Goal: Task Accomplishment & Management: Use online tool/utility

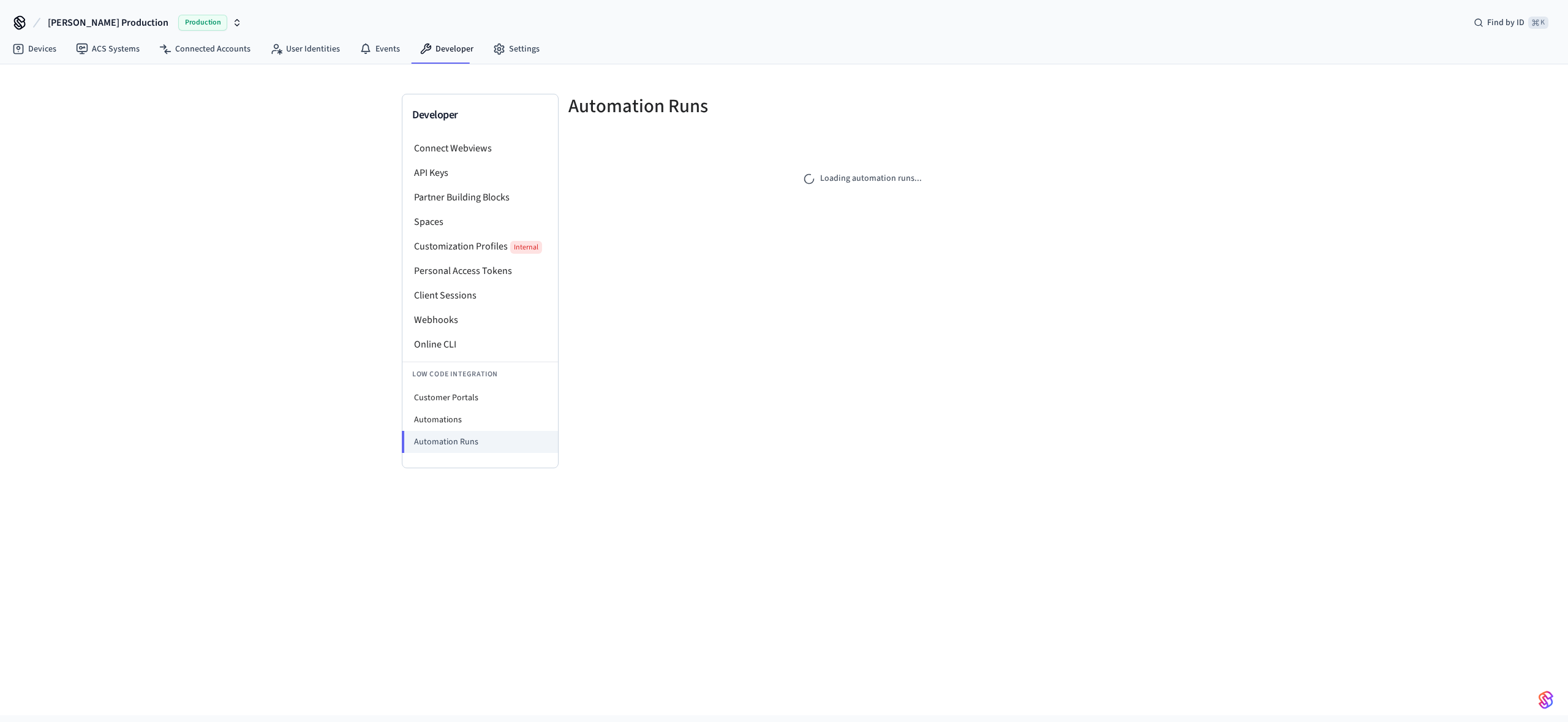
click at [142, 203] on div "Developer Connect Webviews API Keys Partner Building Blocks Spaces Customizatio…" at bounding box center [784, 390] width 1568 height 651
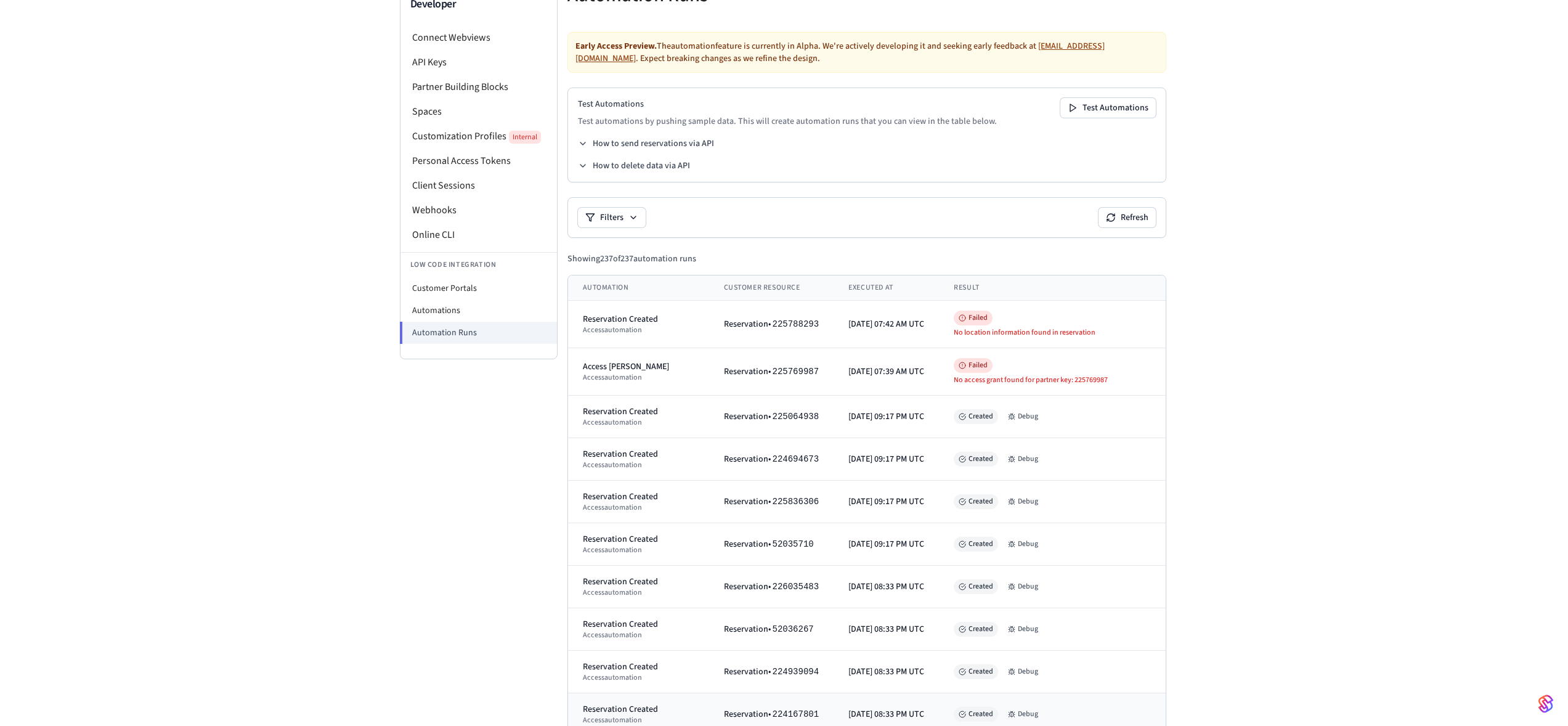
scroll to position [58, 0]
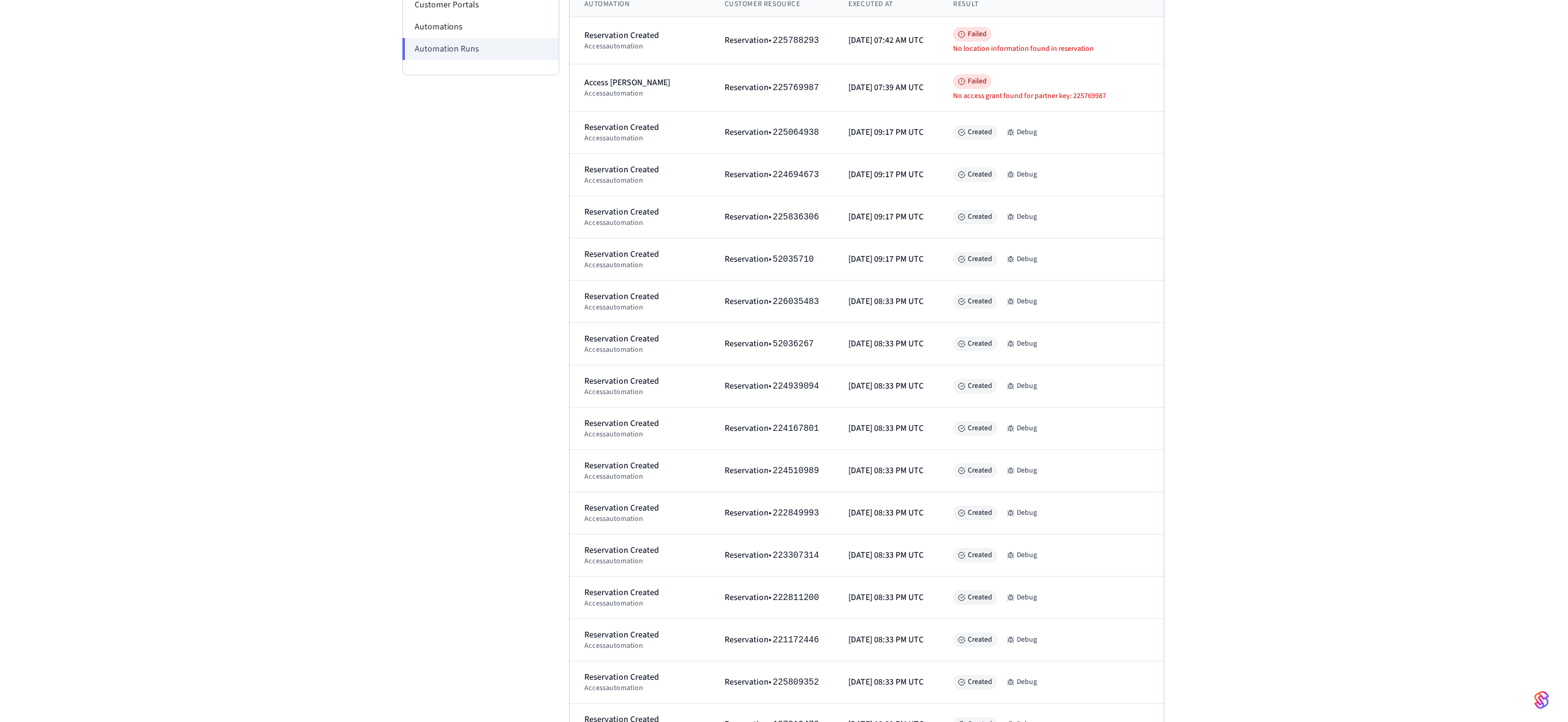
scroll to position [0, 0]
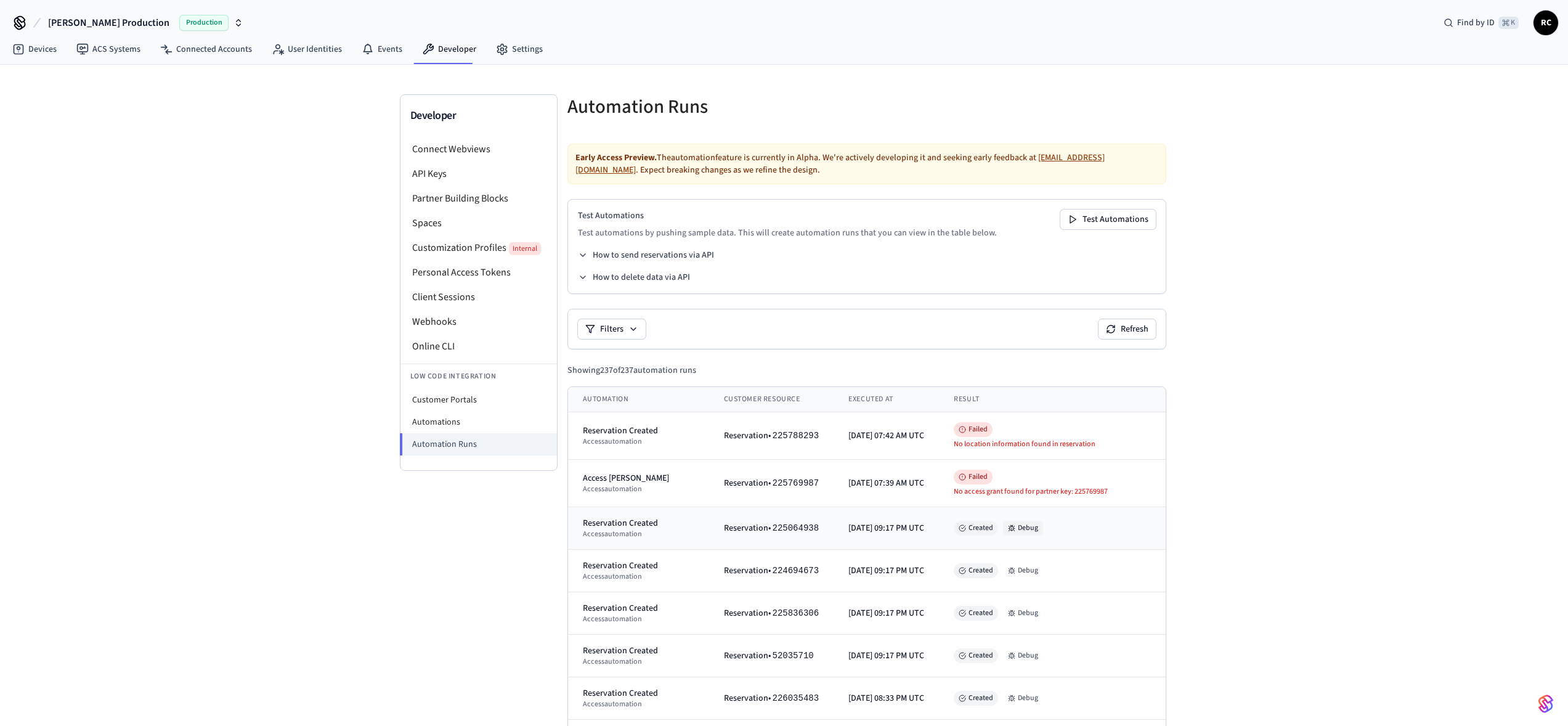
click at [1043, 526] on button "Debug" at bounding box center [1023, 528] width 40 height 15
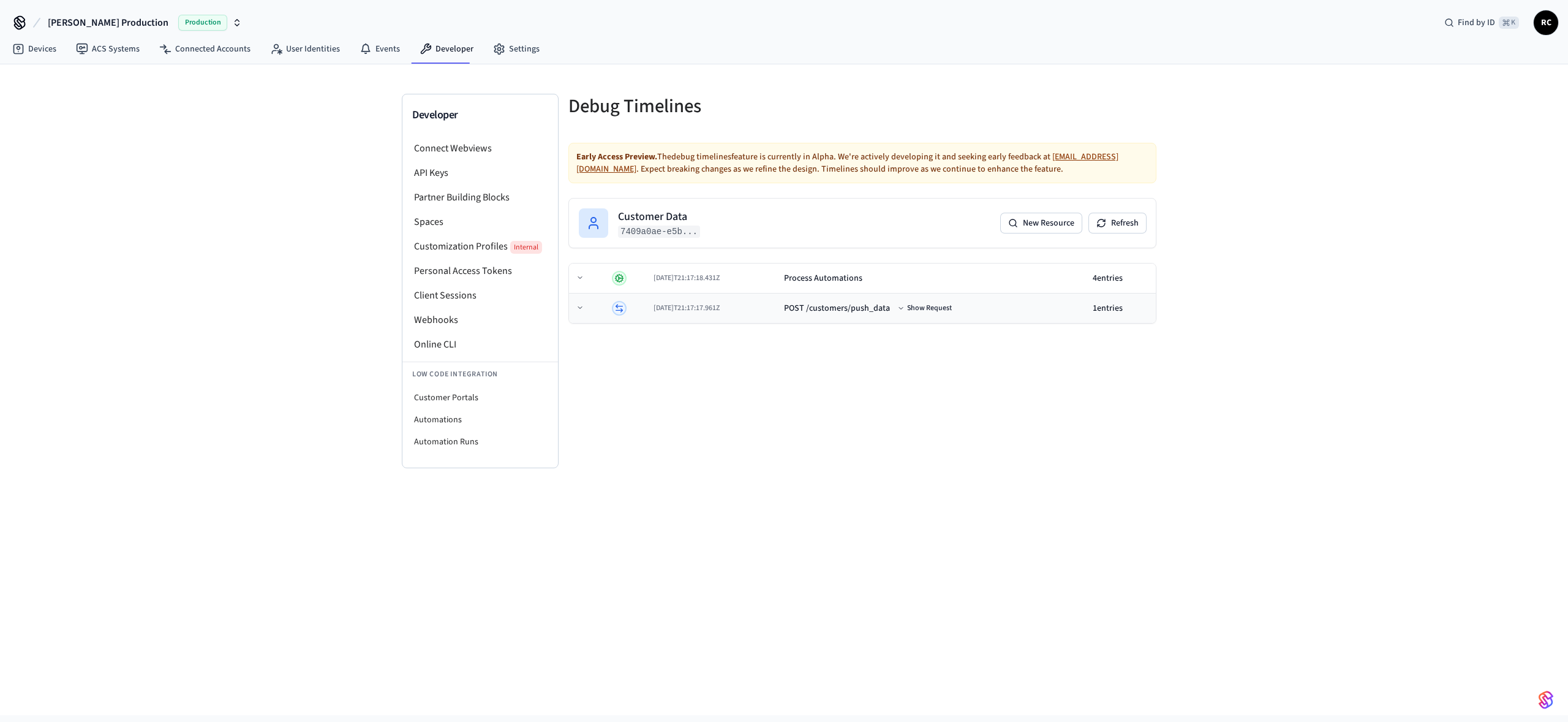
click at [775, 311] on div "[DATE]T21:17:17.961Z" at bounding box center [714, 308] width 121 height 10
click at [777, 276] on div "Process Automations" at bounding box center [775, 278] width 78 height 12
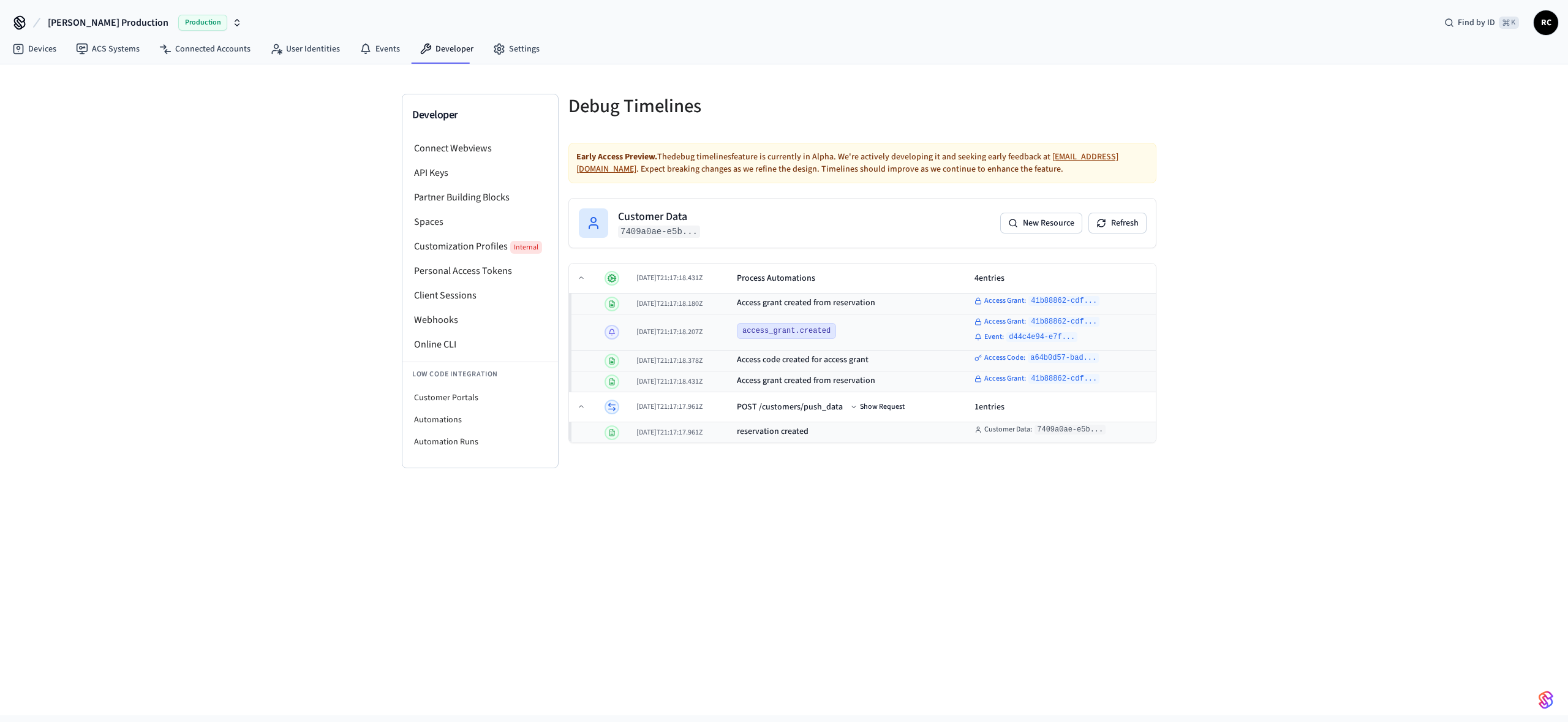
click at [1147, 569] on div "Developer Connect Webviews API Keys Partner Building Blocks Spaces Customizatio…" at bounding box center [784, 390] width 1568 height 651
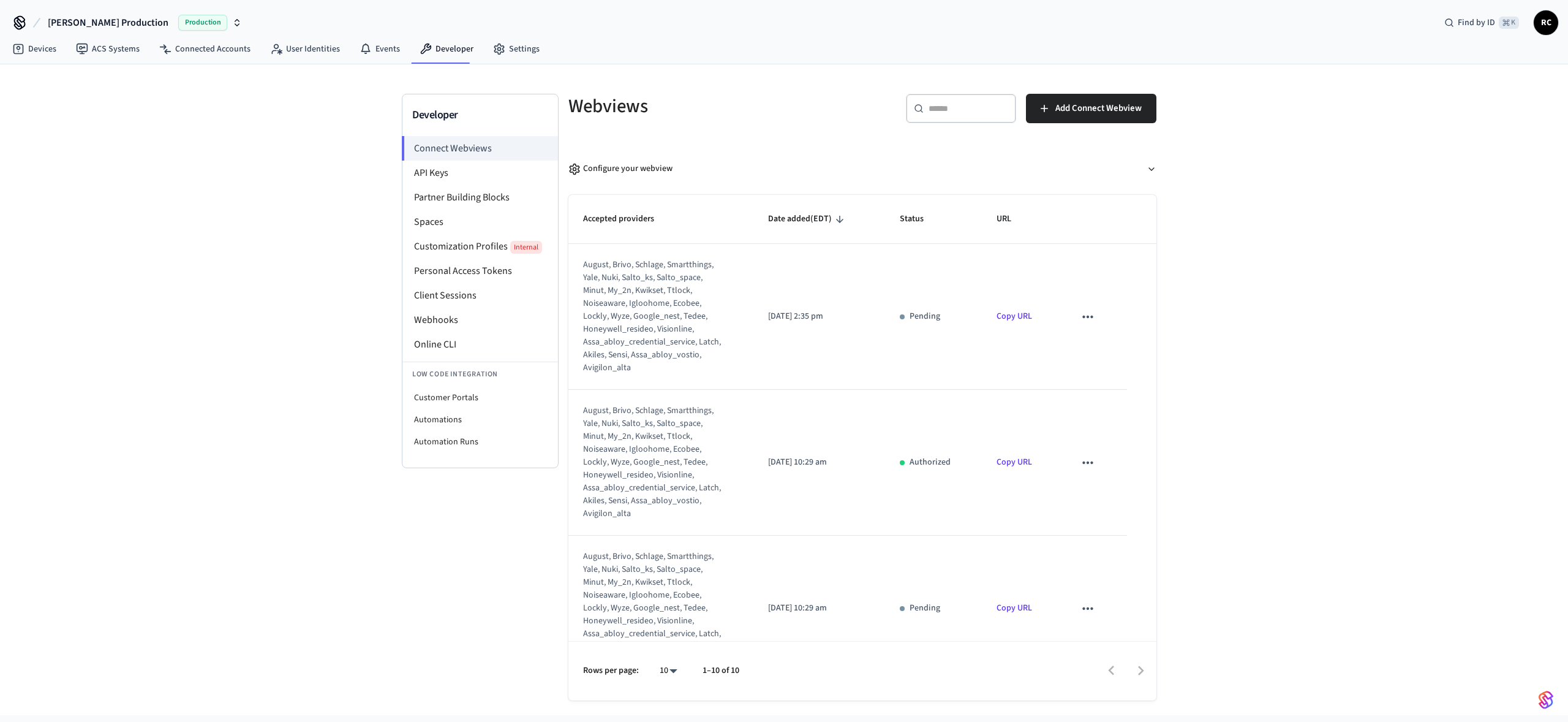
click at [1372, 493] on div "Developer Connect Webviews API Keys Partner Building Blocks Spaces Customizatio…" at bounding box center [784, 390] width 1568 height 651
